Goal: Entertainment & Leisure: Consume media (video, audio)

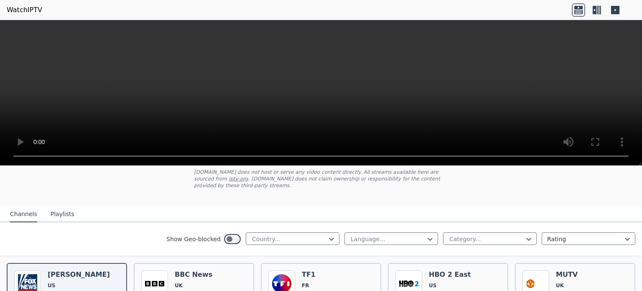
scroll to position [33, 0]
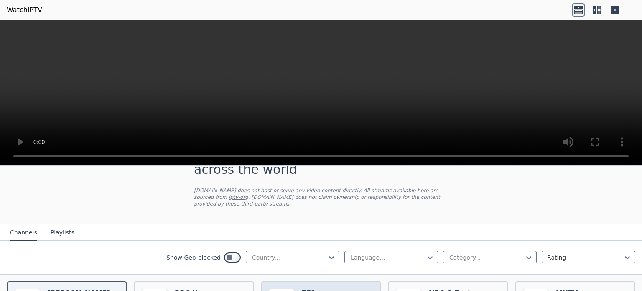
click at [306, 288] on h6 "TF1" at bounding box center [320, 292] width 37 height 8
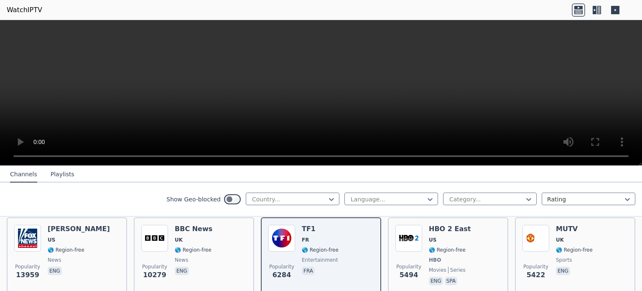
scroll to position [100, 0]
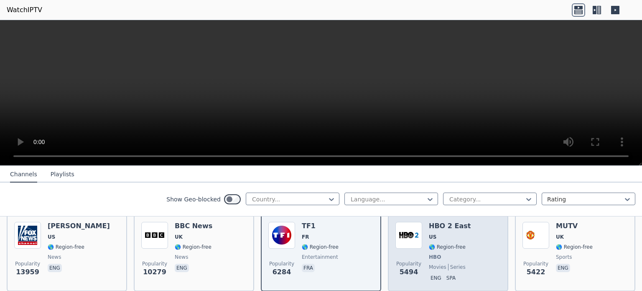
click at [482, 247] on div "Popularity 5494 HBO 2 East US 🌎 Region-free HBO movies series eng spa" at bounding box center [447, 253] width 105 height 62
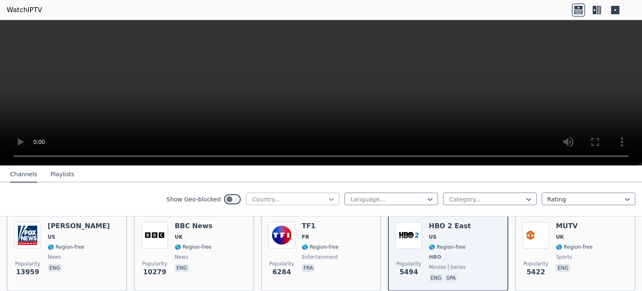
click at [327, 201] on icon at bounding box center [331, 199] width 8 height 8
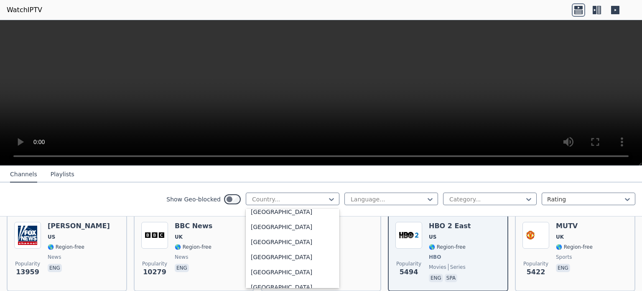
scroll to position [1205, 0]
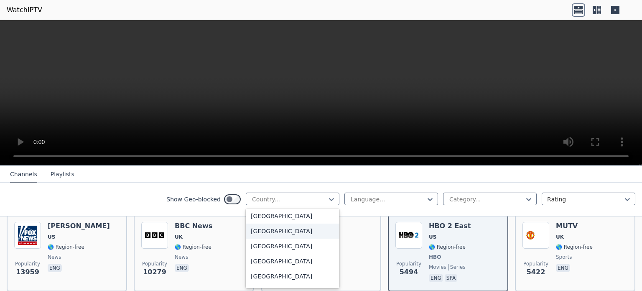
click at [279, 238] on div "[GEOGRAPHIC_DATA]" at bounding box center [293, 230] width 94 height 15
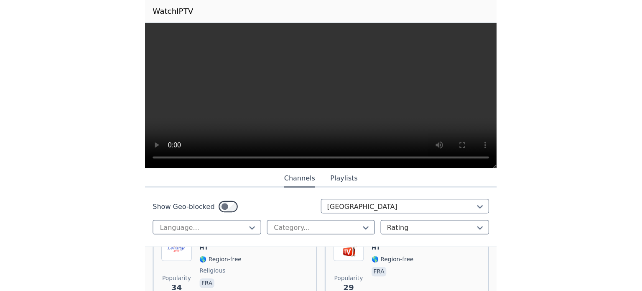
scroll to position [184, 0]
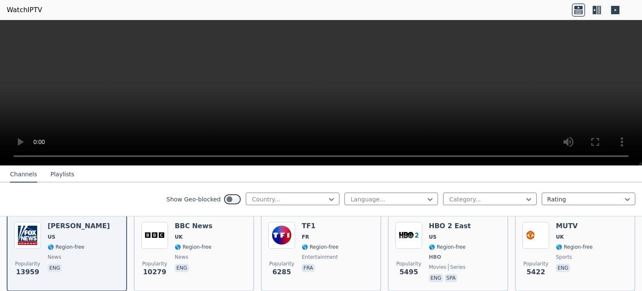
scroll to position [117, 0]
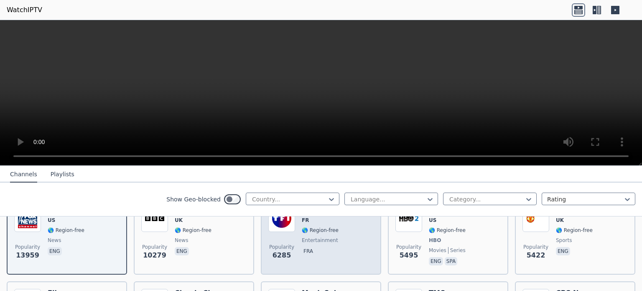
click at [332, 237] on div "Popularity 6285 TF1 FR 🌎 Region-free entertainment fra" at bounding box center [320, 236] width 105 height 62
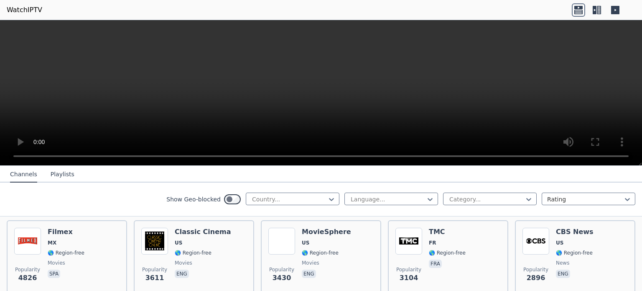
scroll to position [184, 0]
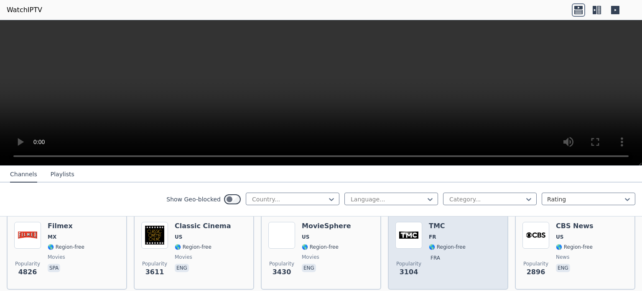
click at [443, 233] on span "FR" at bounding box center [447, 236] width 37 height 7
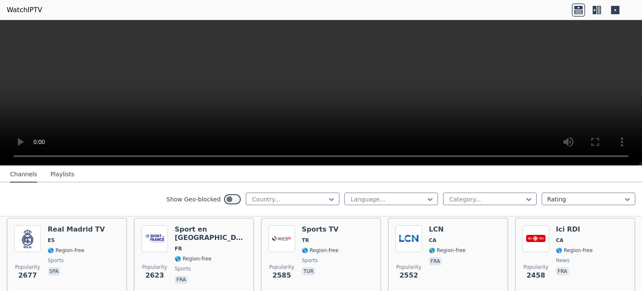
scroll to position [268, 0]
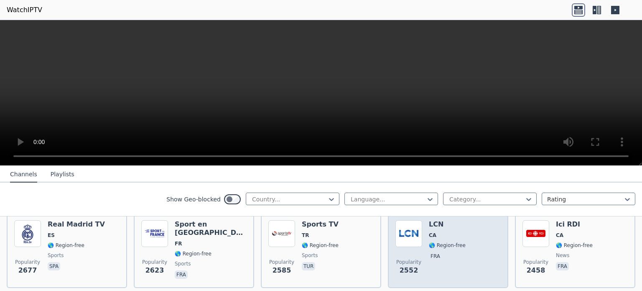
click at [465, 235] on div "Popularity 2552 LCN CA 🌎 Region-free fra" at bounding box center [447, 250] width 105 height 60
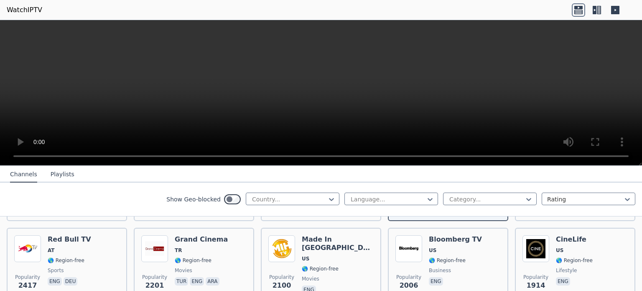
scroll to position [351, 0]
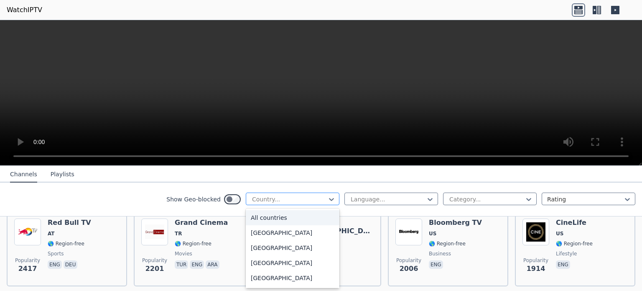
click at [309, 198] on div at bounding box center [289, 199] width 76 height 8
type input "****"
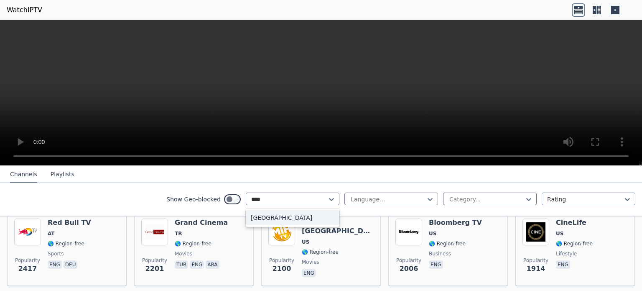
click at [254, 215] on div "[GEOGRAPHIC_DATA]" at bounding box center [293, 217] width 94 height 15
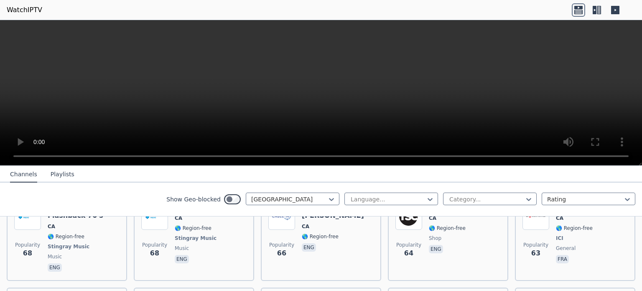
scroll to position [746, 0]
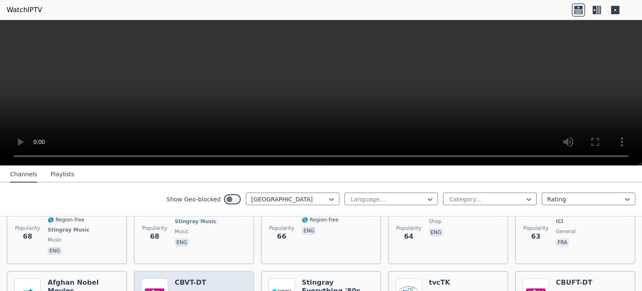
click at [204, 278] on h6 "CBVT-DT" at bounding box center [193, 282] width 37 height 8
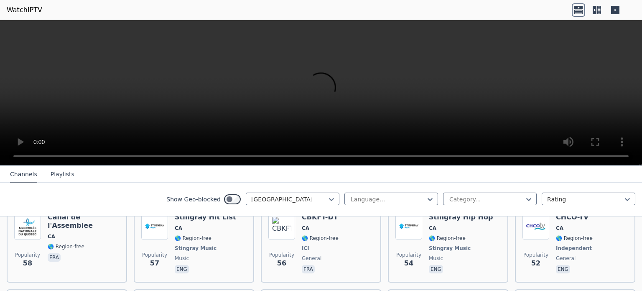
scroll to position [913, 0]
